Goal: Information Seeking & Learning: Find specific fact

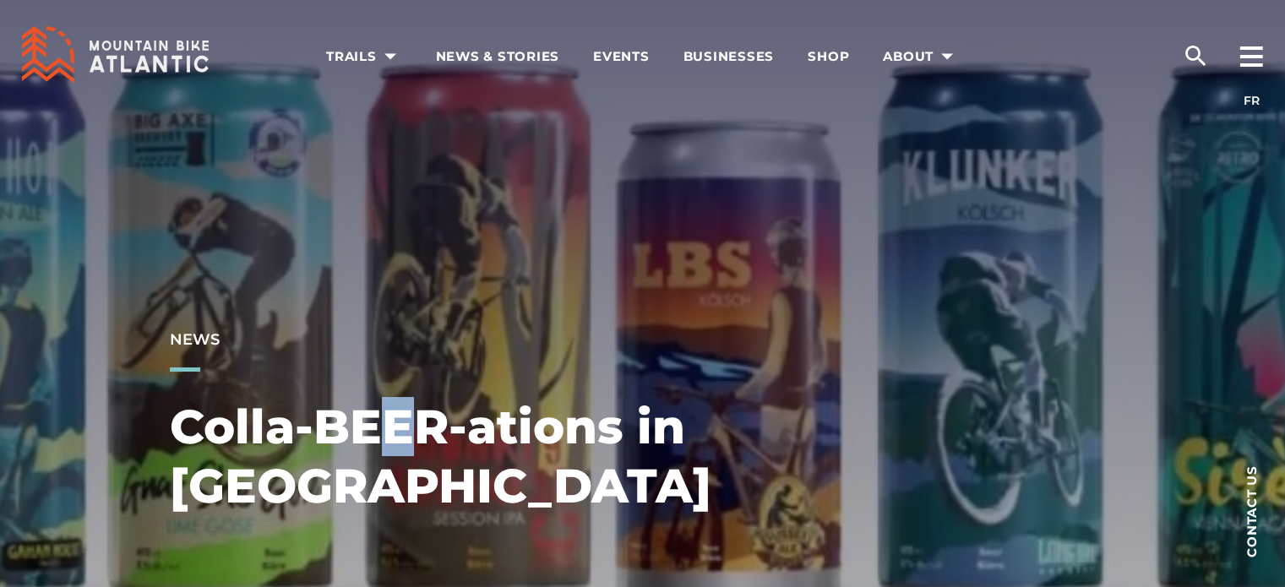
click at [396, 409] on h1 "Colla-BEER-ations in New Brunswick" at bounding box center [482, 456] width 625 height 118
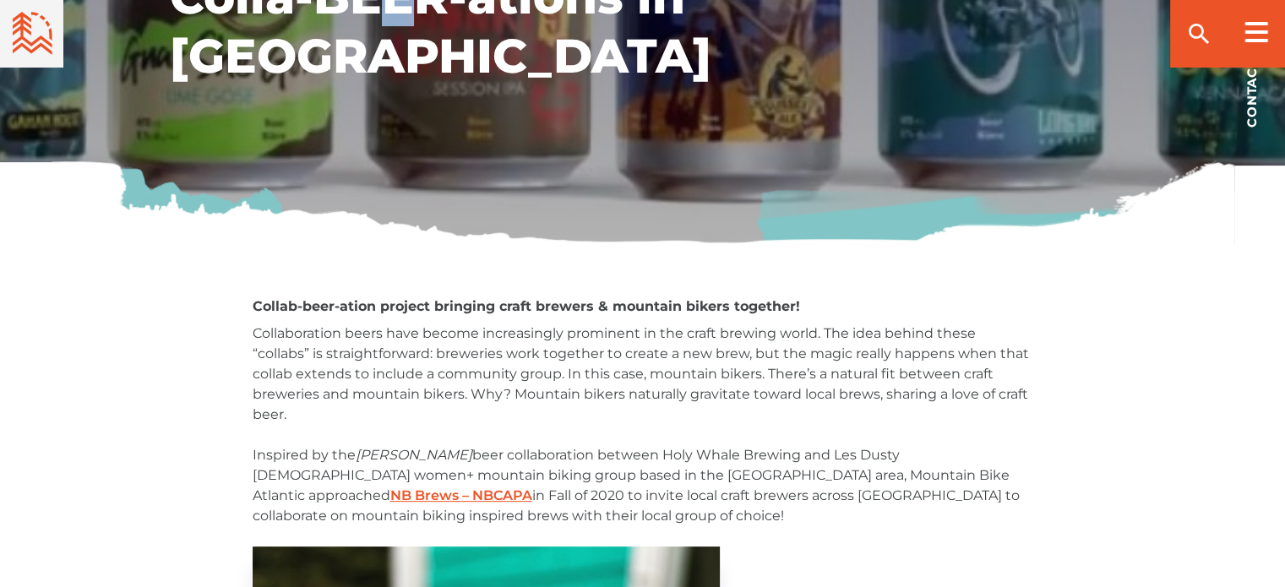
scroll to position [423, 0]
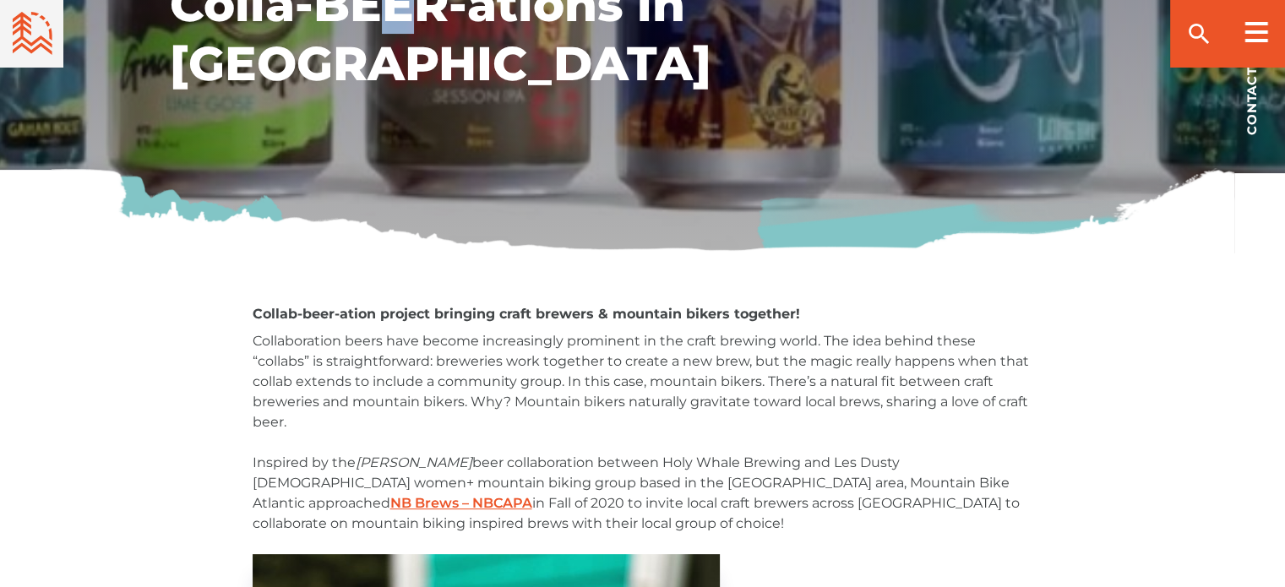
click at [809, 314] on h6 "Collab-beer-ation project bringing craft brewers & mountain bikers together!" at bounding box center [643, 314] width 781 height 20
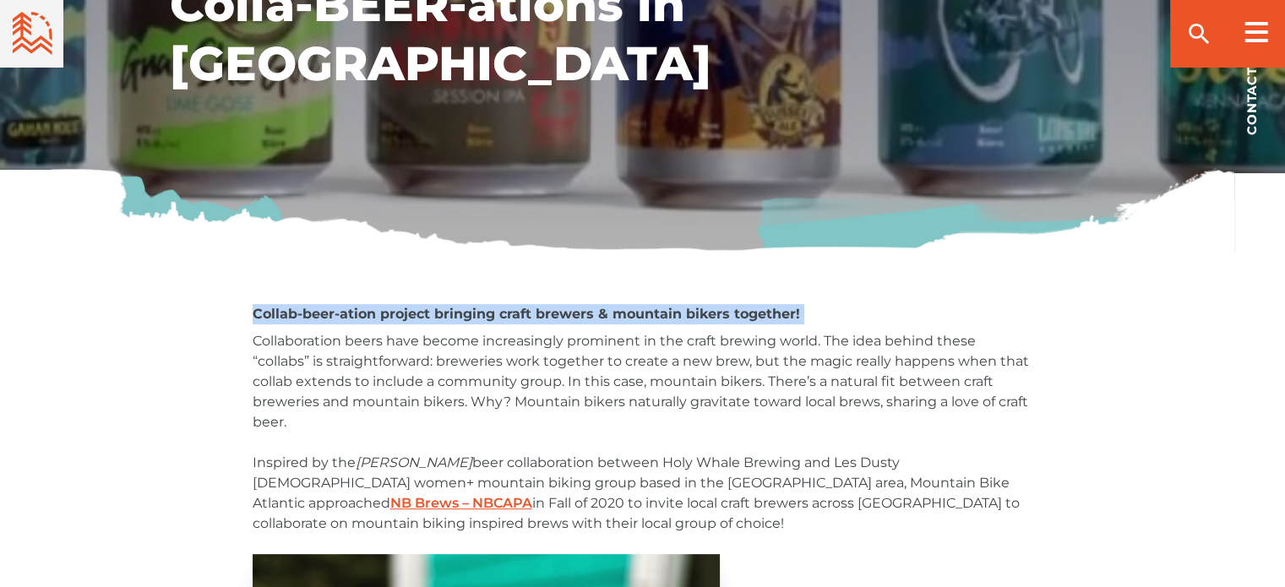
drag, startPoint x: 809, startPoint y: 314, endPoint x: 248, endPoint y: 308, distance: 560.3
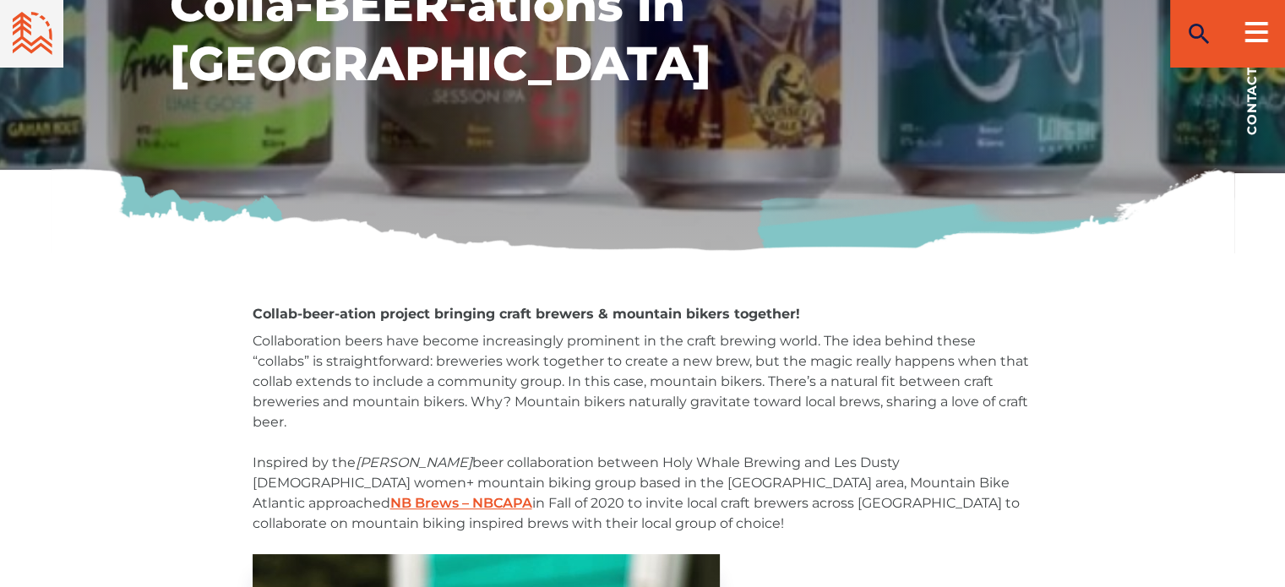
click at [1194, 31] on icon "search" at bounding box center [1199, 33] width 27 height 27
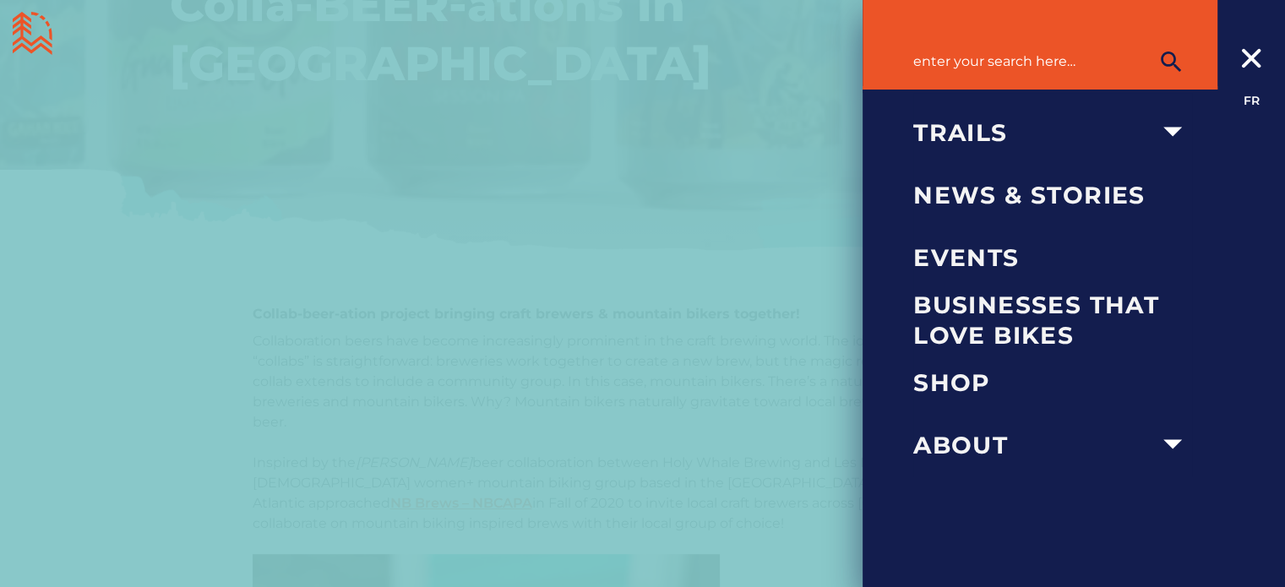
paste input "Collab-beer-ation project bringing craft brewers & mountain bikers together!"
type input "Collab-beer-ation project bringing craft brewers & mountain bikers together!"
click at [1150, 45] on button "submit" at bounding box center [1171, 62] width 42 height 34
